Goal: Transaction & Acquisition: Purchase product/service

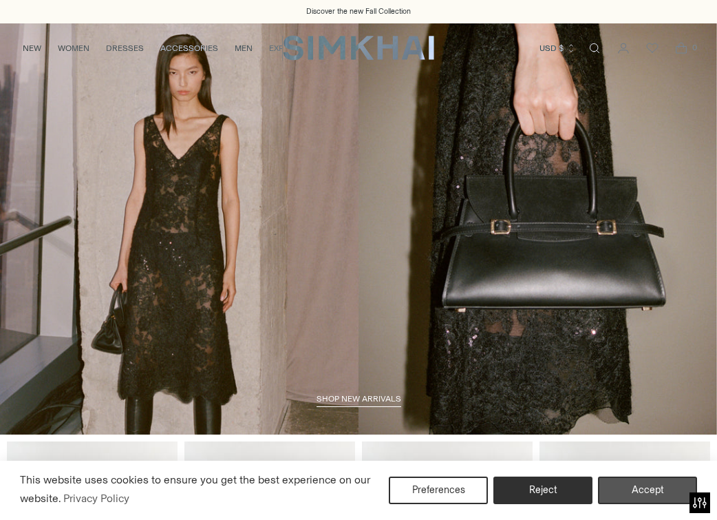
click at [654, 484] on button "Accept" at bounding box center [647, 490] width 99 height 28
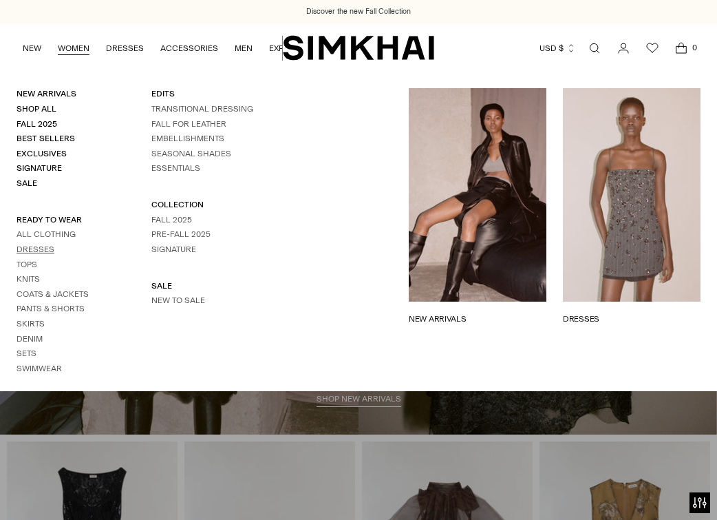
click at [32, 244] on link "Dresses" at bounding box center [36, 249] width 38 height 10
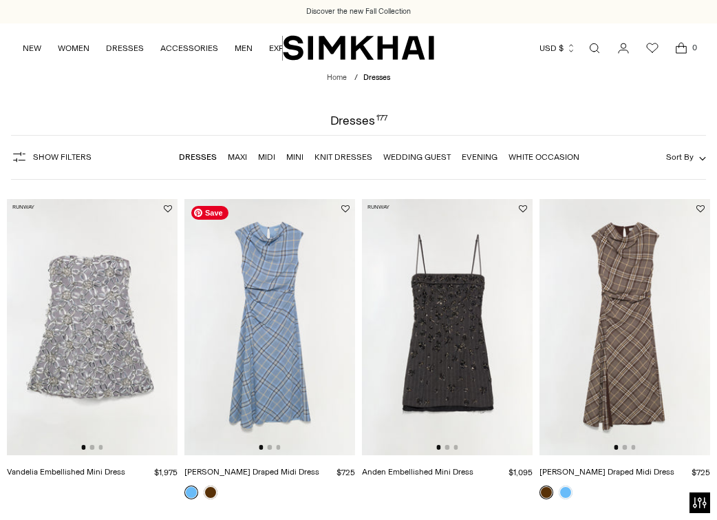
click at [275, 315] on img at bounding box center [269, 327] width 171 height 256
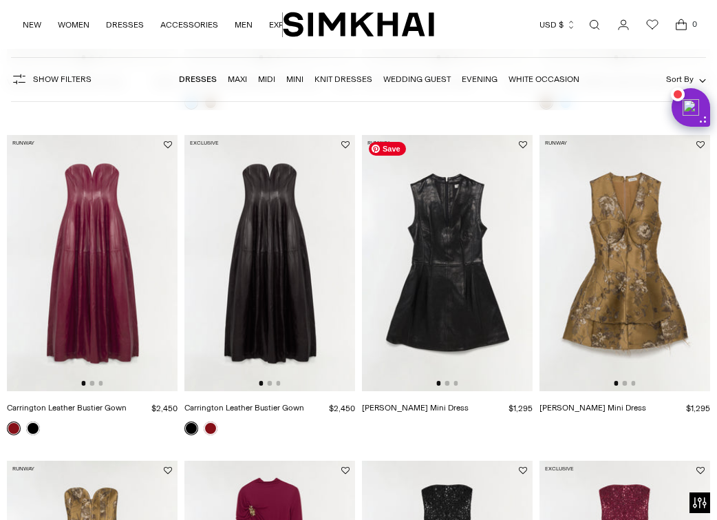
scroll to position [394, 0]
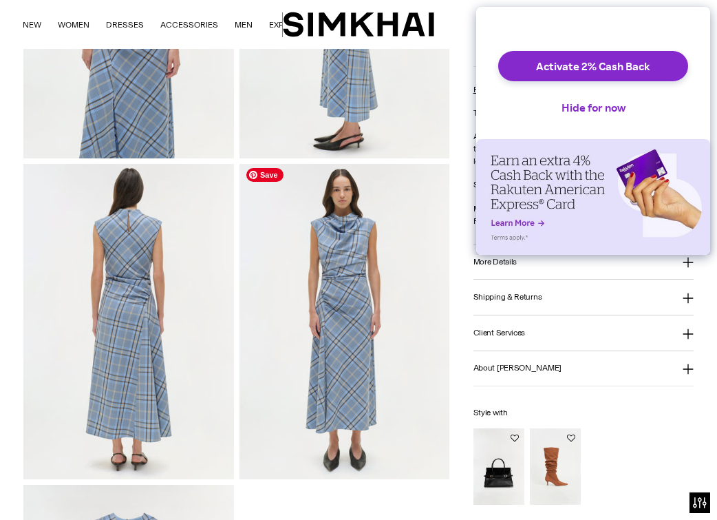
scroll to position [586, 0]
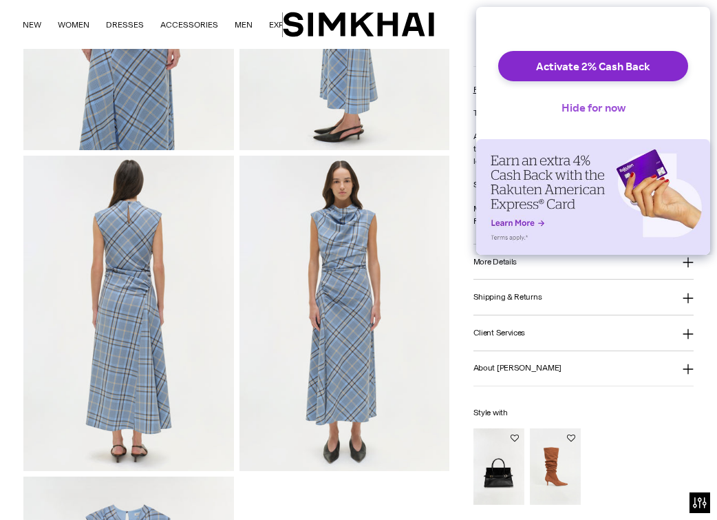
click at [621, 114] on button "Hide for now" at bounding box center [594, 107] width 86 height 30
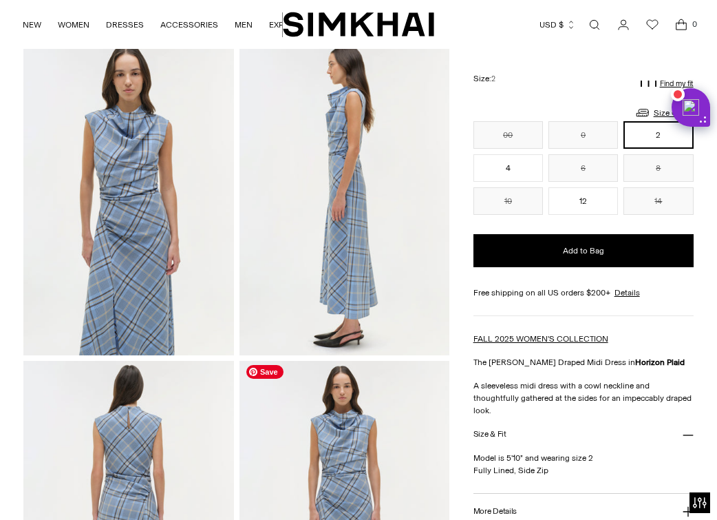
scroll to position [381, 0]
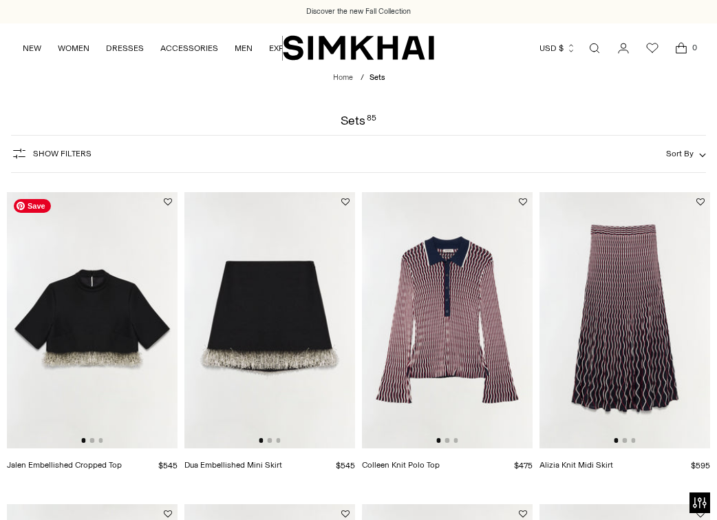
click at [153, 306] on img at bounding box center [92, 320] width 171 height 256
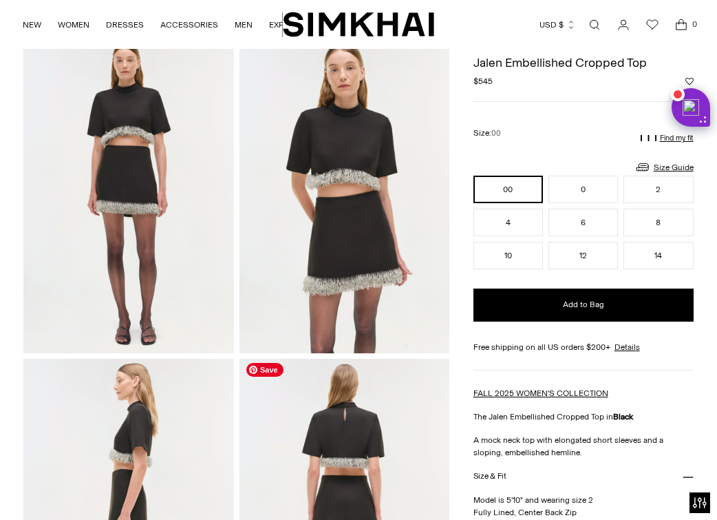
scroll to position [64, 0]
